Goal: Task Accomplishment & Management: Manage account settings

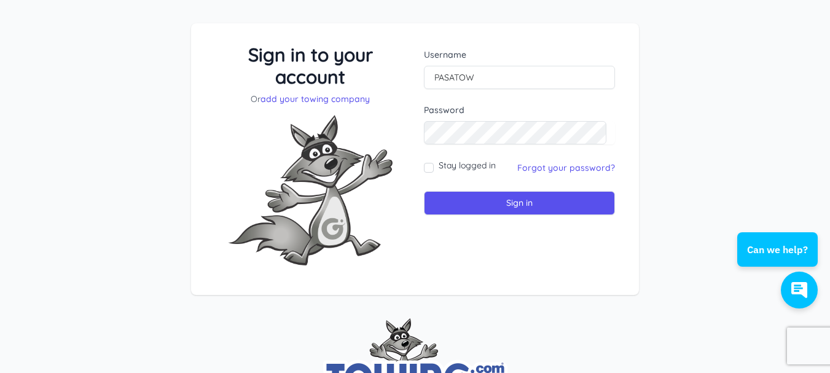
click at [694, 106] on div "Sign in to your account Or add your towing company Username PASATOW Sign in" at bounding box center [415, 169] width 830 height 350
click at [579, 168] on link "Forgot your password?" at bounding box center [567, 167] width 98 height 11
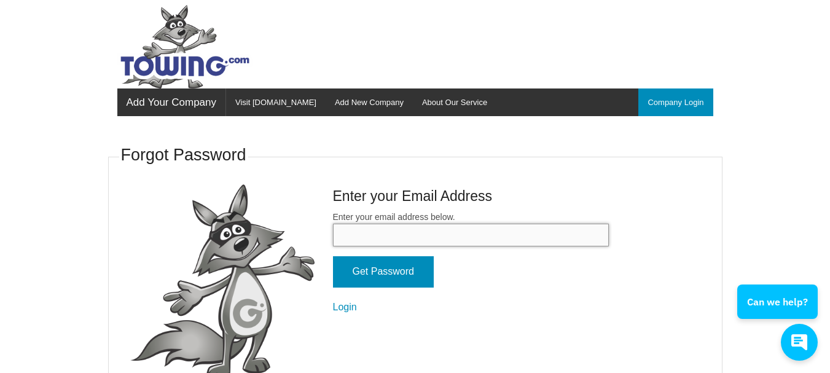
click at [368, 241] on input "Enter your email address below." at bounding box center [471, 235] width 276 height 23
type input "[EMAIL_ADDRESS][DOMAIN_NAME]"
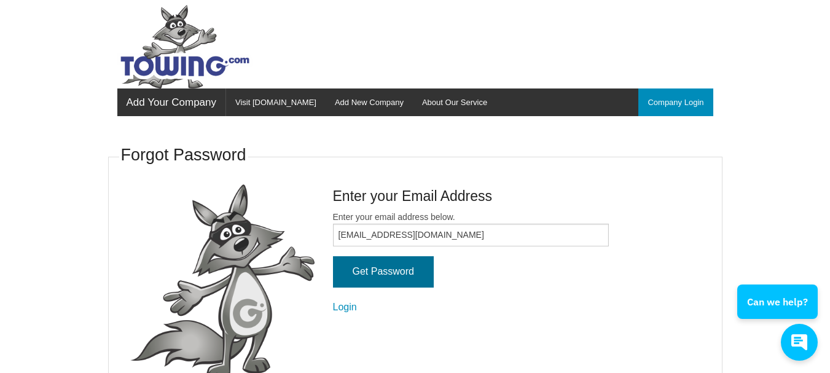
click at [412, 269] on input "Get Password" at bounding box center [383, 271] width 101 height 31
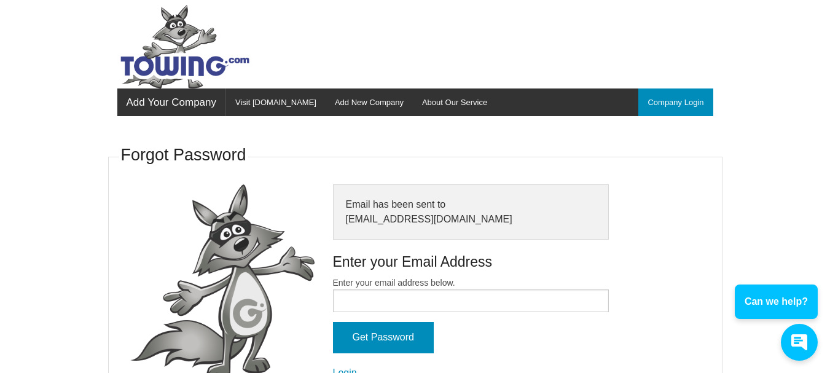
scroll to position [31, 0]
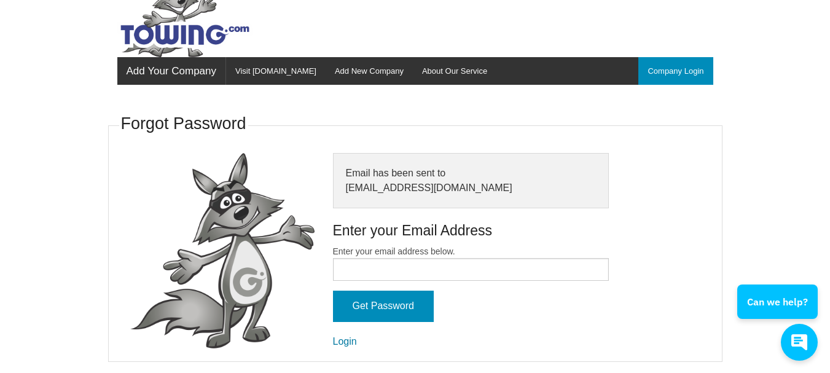
click at [353, 341] on link "Login" at bounding box center [345, 341] width 24 height 10
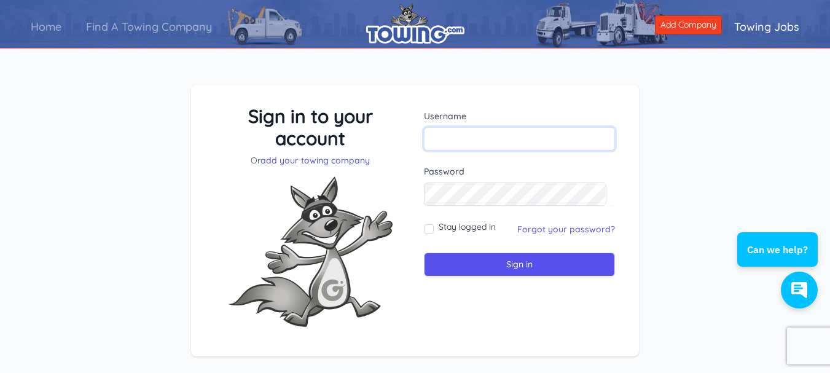
click at [494, 144] on input "text" at bounding box center [519, 138] width 191 height 23
click at [458, 140] on input "text" at bounding box center [519, 138] width 191 height 23
type input "PASATOW"
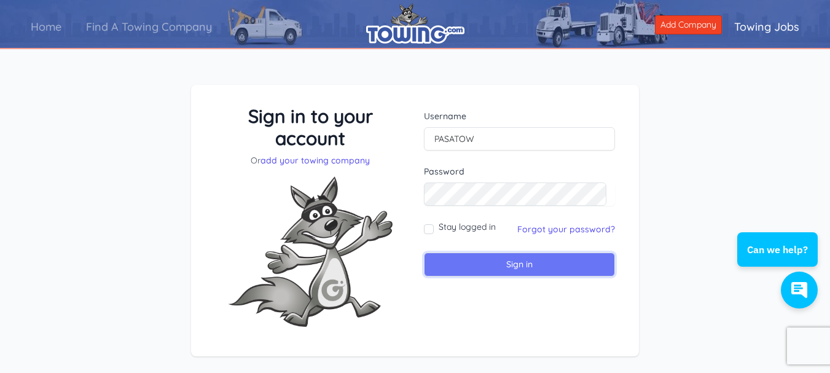
click at [505, 261] on input "Sign in" at bounding box center [519, 265] width 191 height 24
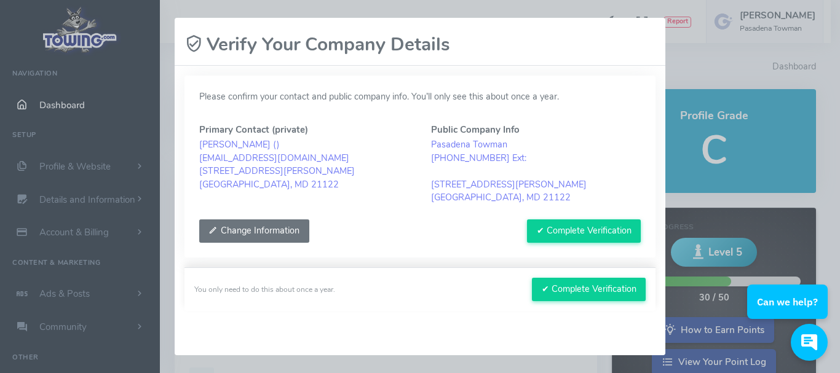
click at [252, 234] on button "Change Information" at bounding box center [254, 230] width 110 height 23
click at [259, 231] on button "Change Information" at bounding box center [254, 230] width 110 height 23
click at [286, 232] on button "Change Information" at bounding box center [254, 230] width 110 height 23
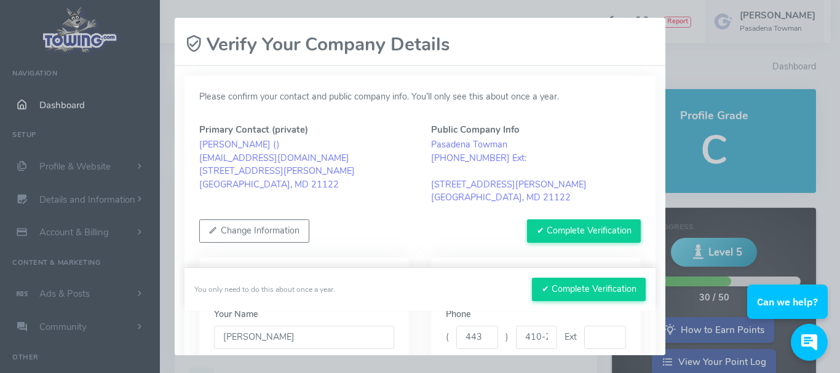
click at [495, 142] on blockquote "Pasadena Towman (443) 410-2342 Ext: 190 RYAN ROAD PASADENA, MD 21122" at bounding box center [536, 171] width 210 height 66
click at [556, 223] on button "✔ Complete Verification" at bounding box center [584, 230] width 114 height 23
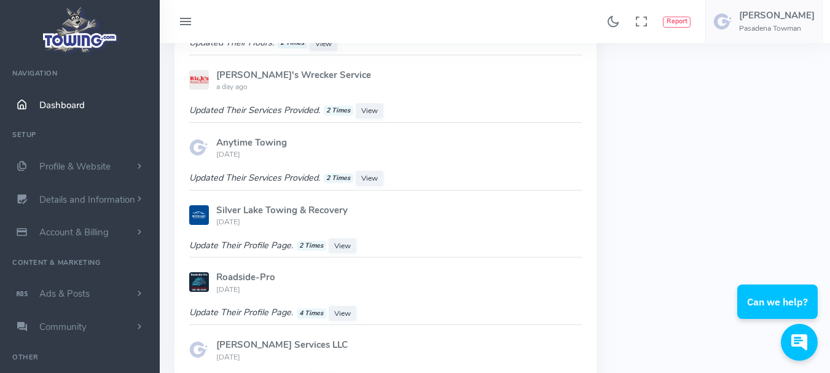
scroll to position [983, 0]
